Goal: Information Seeking & Learning: Find specific page/section

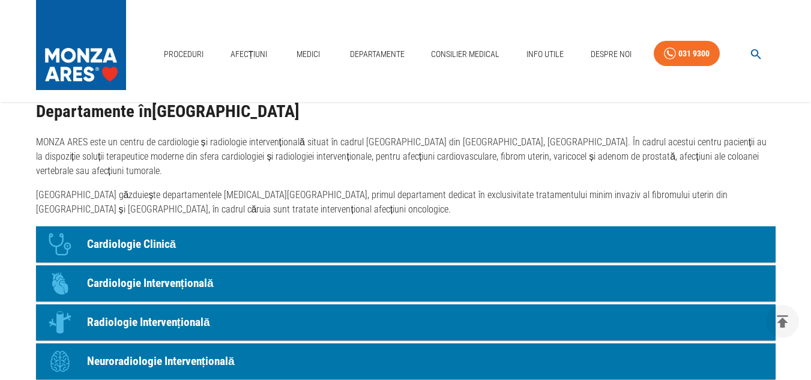
scroll to position [901, 0]
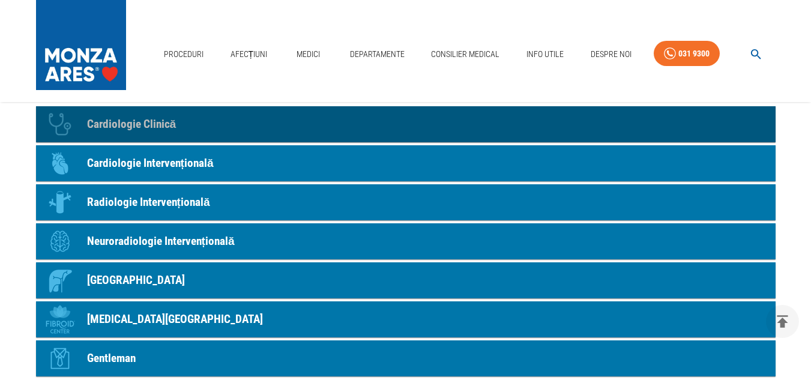
click at [123, 125] on p "Cardiologie Clinică" at bounding box center [131, 124] width 89 height 17
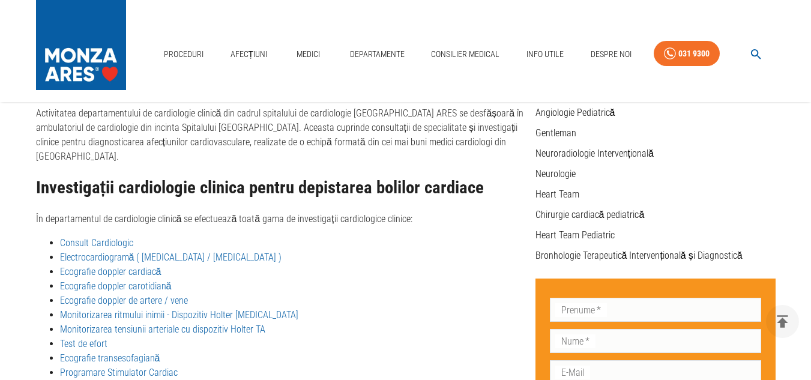
scroll to position [401, 0]
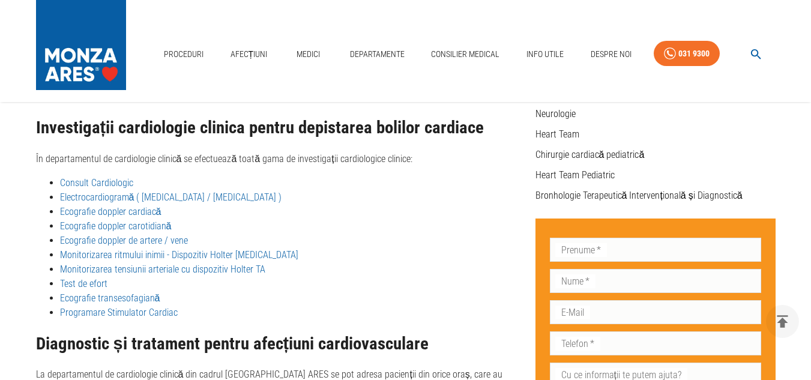
click at [102, 249] on link "Monitorizarea ritmului inimii - Dispozitiv Holter EKG" at bounding box center [179, 254] width 238 height 11
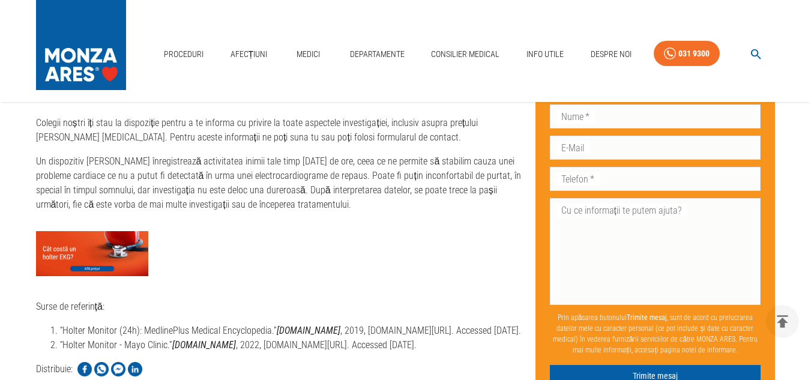
scroll to position [2582, 0]
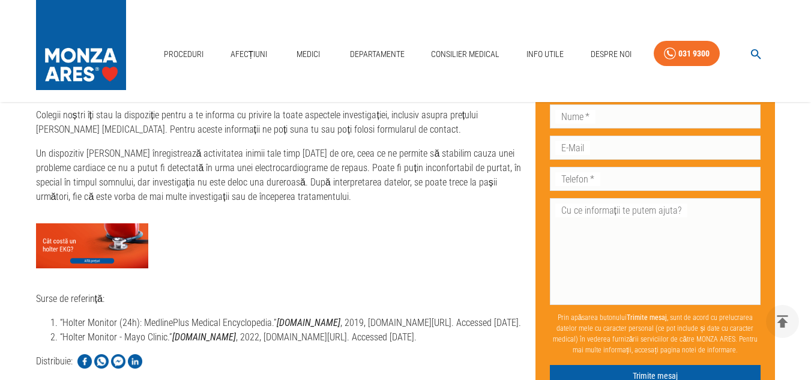
click at [97, 223] on img at bounding box center [92, 245] width 113 height 45
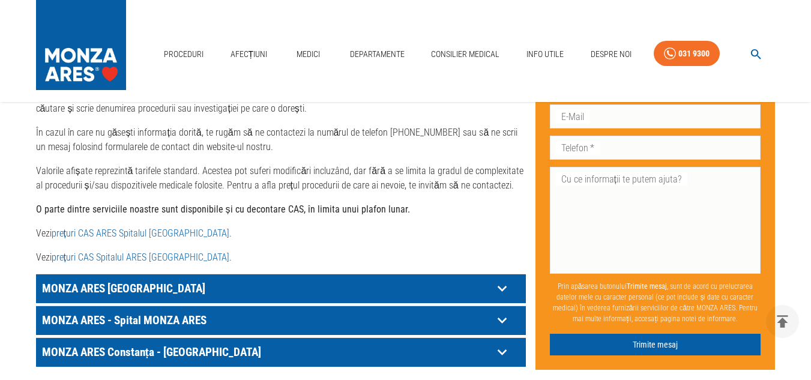
scroll to position [600, 0]
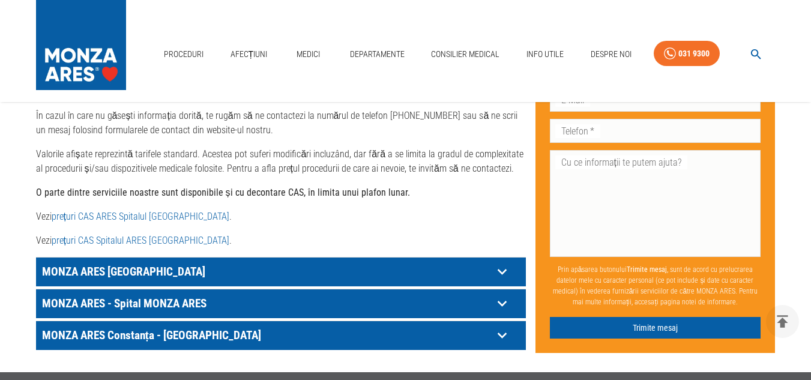
click at [101, 211] on link "prețuri CAS ARES Spitalul Monza" at bounding box center [141, 216] width 178 height 11
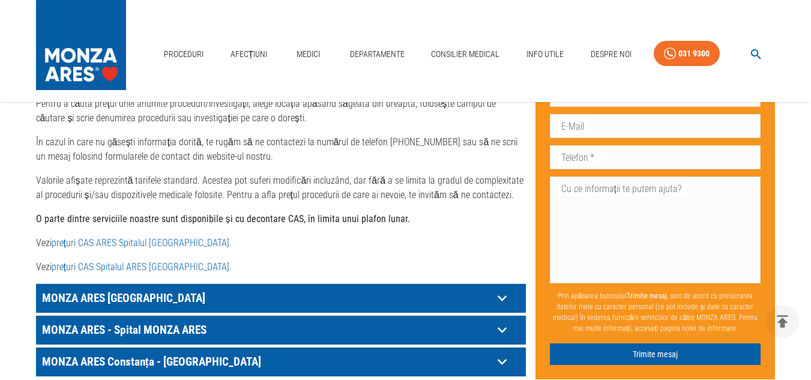
scroll to position [721, 0]
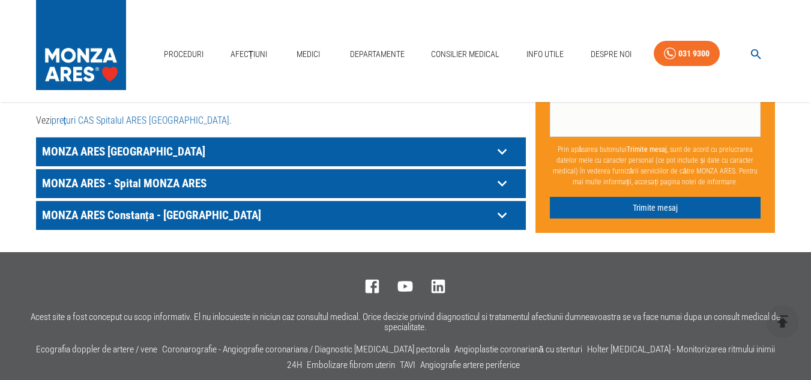
click at [119, 142] on p "MONZA ARES [GEOGRAPHIC_DATA]" at bounding box center [266, 151] width 454 height 19
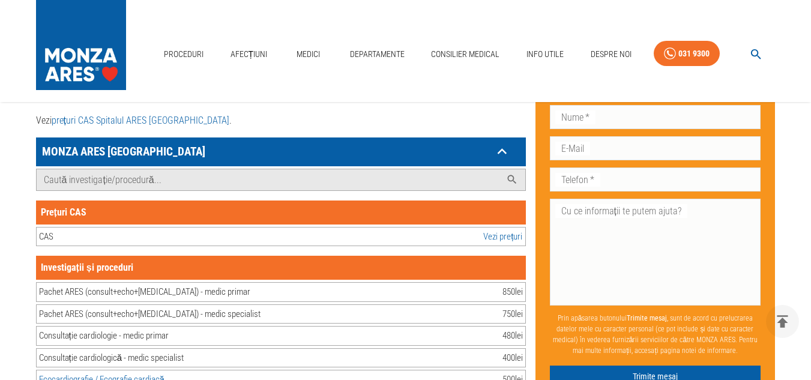
click at [497, 230] on link "Vezi prețuri" at bounding box center [502, 237] width 39 height 14
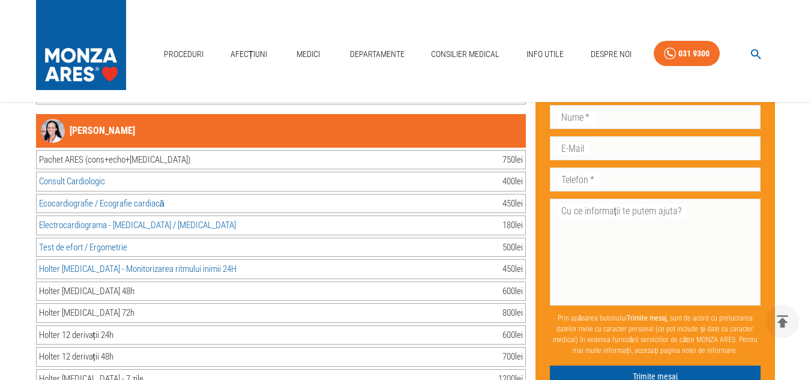
scroll to position [13630, 0]
